Goal: Leave review/rating: Leave review/rating

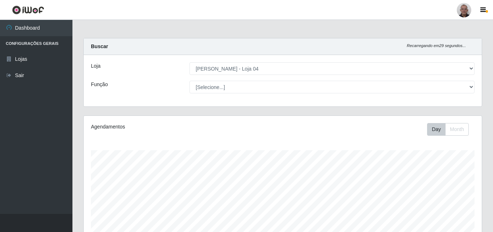
select select "251"
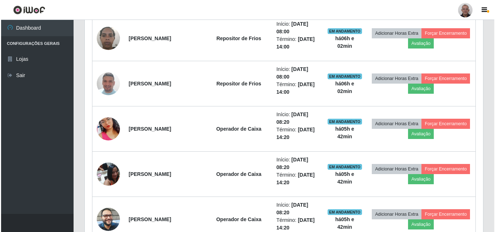
scroll to position [292, 0]
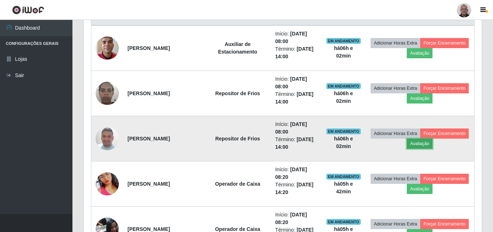
click at [419, 147] on button "Avaliação" at bounding box center [420, 144] width 26 height 10
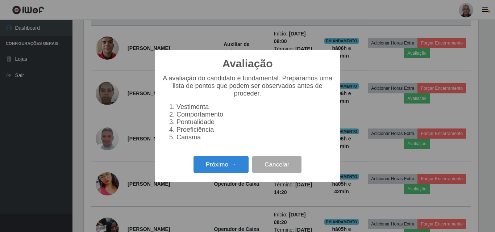
scroll to position [150, 394]
click at [247, 171] on button "Próximo →" at bounding box center [220, 164] width 55 height 17
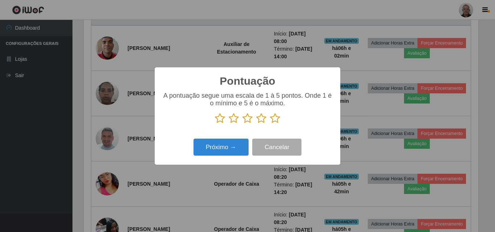
scroll to position [362080, 361835]
click at [274, 120] on icon at bounding box center [275, 118] width 10 height 11
click at [270, 124] on input "radio" at bounding box center [270, 124] width 0 height 0
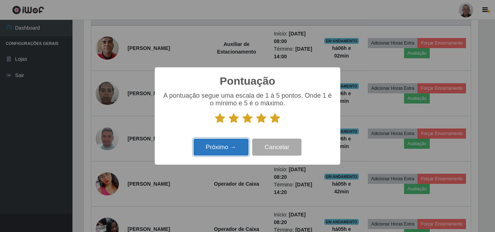
click at [216, 149] on button "Próximo →" at bounding box center [220, 147] width 55 height 17
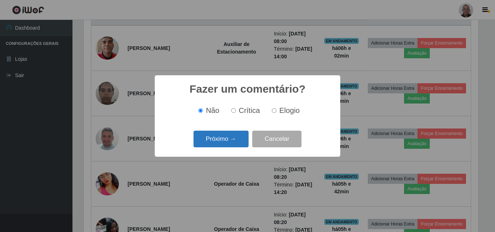
click at [216, 142] on button "Próximo →" at bounding box center [220, 139] width 55 height 17
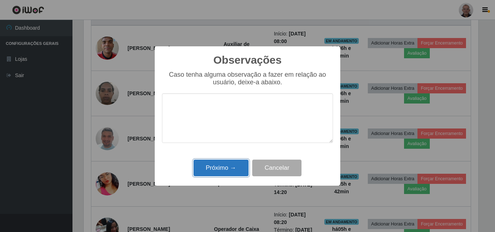
click at [219, 169] on button "Próximo →" at bounding box center [220, 168] width 55 height 17
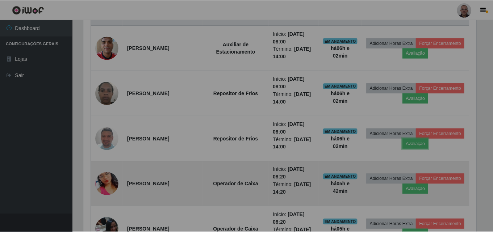
scroll to position [150, 398]
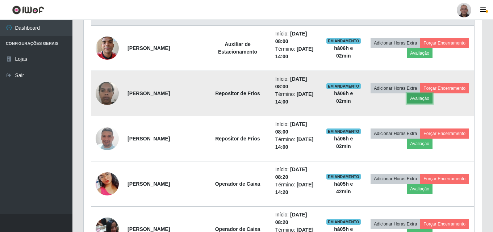
click at [426, 99] on button "Avaliação" at bounding box center [420, 98] width 26 height 10
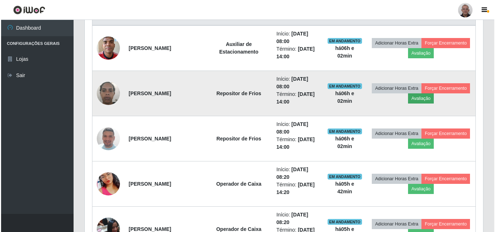
scroll to position [150, 394]
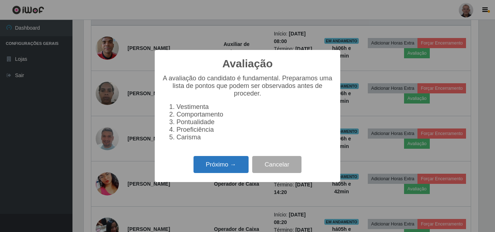
click at [229, 166] on button "Próximo →" at bounding box center [220, 164] width 55 height 17
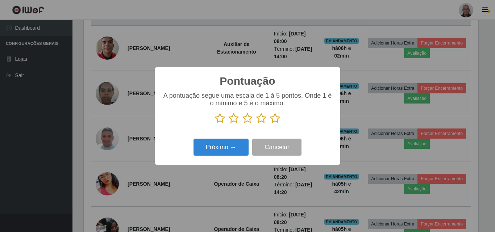
click at [277, 117] on icon at bounding box center [275, 118] width 10 height 11
click at [270, 124] on input "radio" at bounding box center [270, 124] width 0 height 0
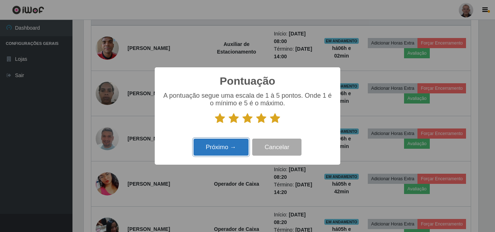
click at [223, 150] on button "Próximo →" at bounding box center [220, 147] width 55 height 17
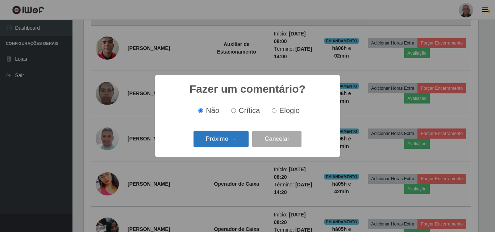
click at [222, 141] on button "Próximo →" at bounding box center [220, 139] width 55 height 17
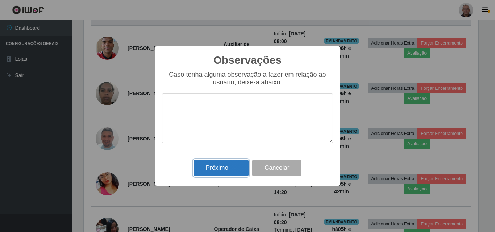
click at [218, 166] on button "Próximo →" at bounding box center [220, 168] width 55 height 17
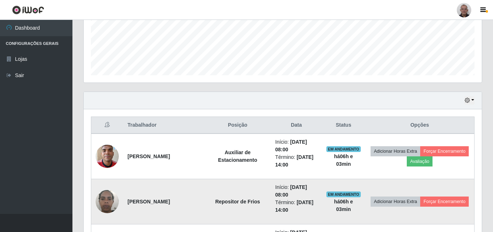
scroll to position [183, 0]
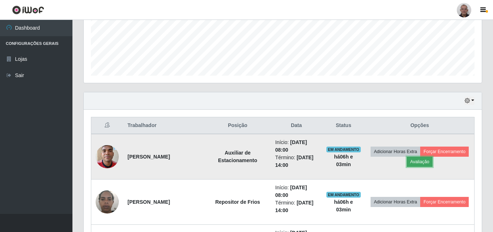
click at [426, 164] on button "Avaliação" at bounding box center [420, 162] width 26 height 10
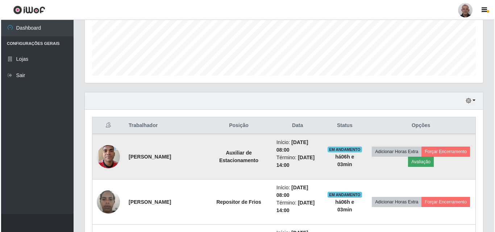
scroll to position [150, 394]
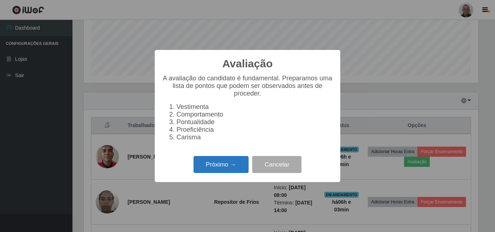
click at [233, 164] on button "Próximo →" at bounding box center [220, 164] width 55 height 17
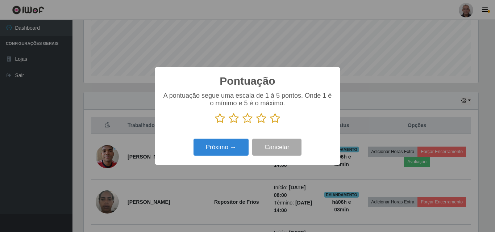
scroll to position [362080, 361835]
click at [275, 121] on icon at bounding box center [275, 118] width 10 height 11
click at [270, 124] on input "radio" at bounding box center [270, 124] width 0 height 0
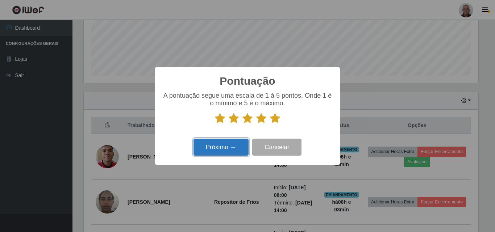
click at [216, 145] on button "Próximo →" at bounding box center [220, 147] width 55 height 17
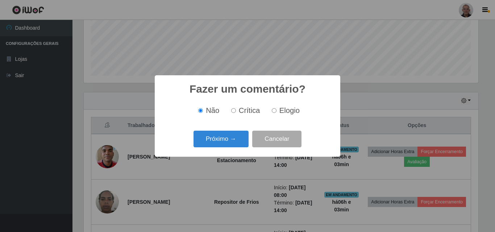
click at [216, 145] on button "Próximo →" at bounding box center [220, 139] width 55 height 17
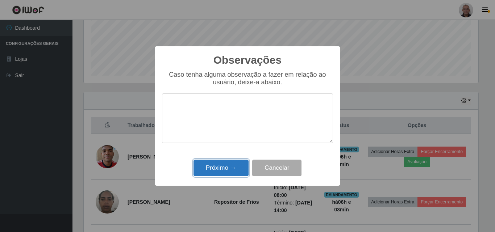
click at [213, 163] on button "Próximo →" at bounding box center [220, 168] width 55 height 17
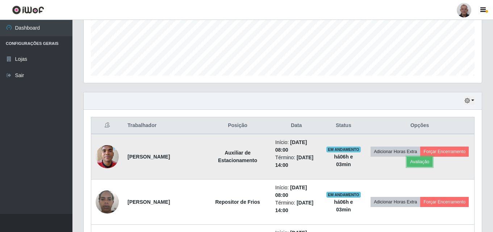
scroll to position [150, 398]
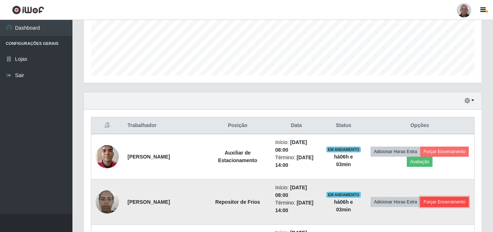
click at [438, 202] on button "Forçar Encerramento" at bounding box center [444, 202] width 49 height 10
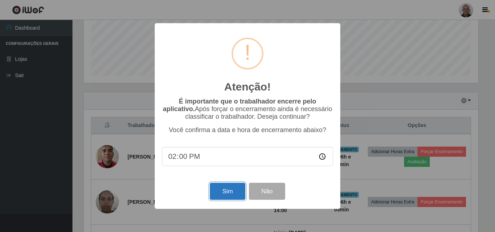
click at [236, 195] on button "Sim" at bounding box center [227, 191] width 35 height 17
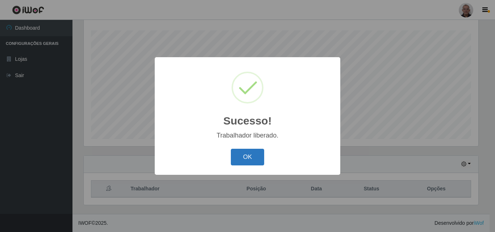
click at [255, 153] on button "OK" at bounding box center [248, 157] width 34 height 17
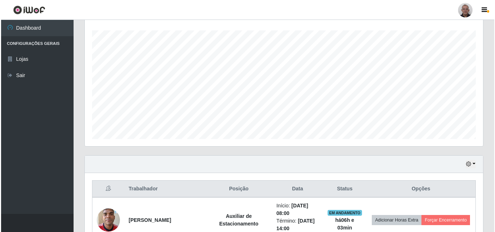
scroll to position [150, 398]
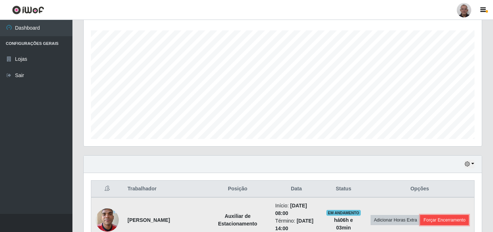
click at [446, 221] on button "Forçar Encerramento" at bounding box center [444, 220] width 49 height 10
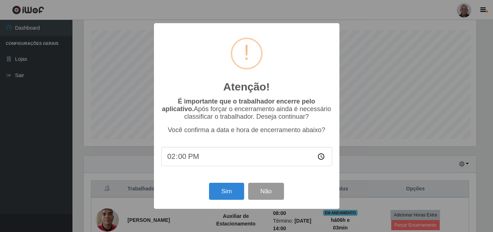
scroll to position [150, 394]
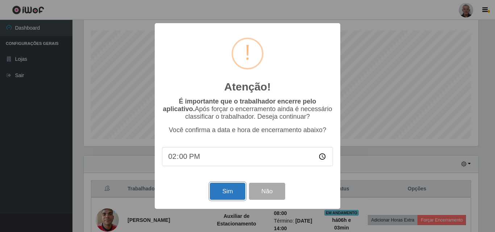
click at [224, 193] on button "Sim" at bounding box center [227, 191] width 35 height 17
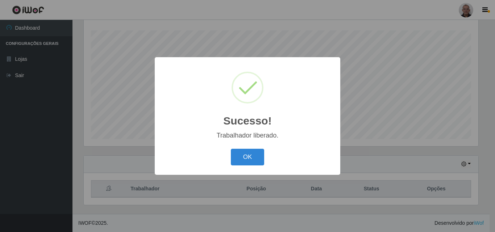
click at [255, 159] on button "OK" at bounding box center [248, 157] width 34 height 17
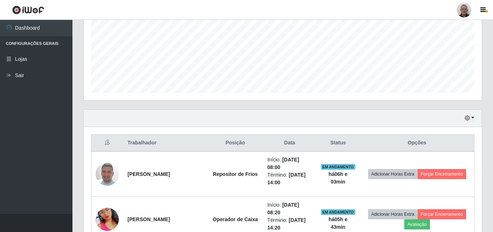
scroll to position [229, 0]
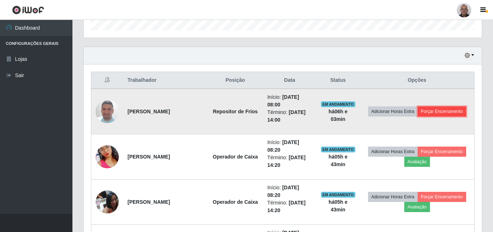
click at [444, 109] on button "Forçar Encerramento" at bounding box center [442, 111] width 49 height 10
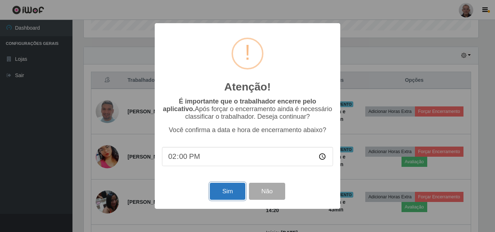
click at [219, 195] on button "Sim" at bounding box center [227, 191] width 35 height 17
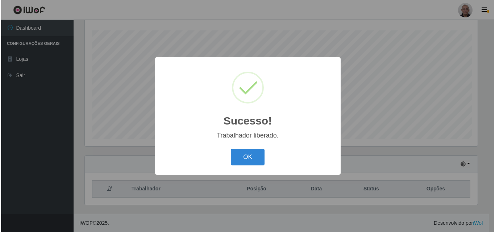
scroll to position [0, 0]
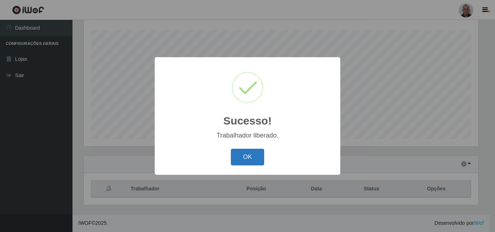
click at [246, 158] on button "OK" at bounding box center [248, 157] width 34 height 17
